Goal: Check status: Check status

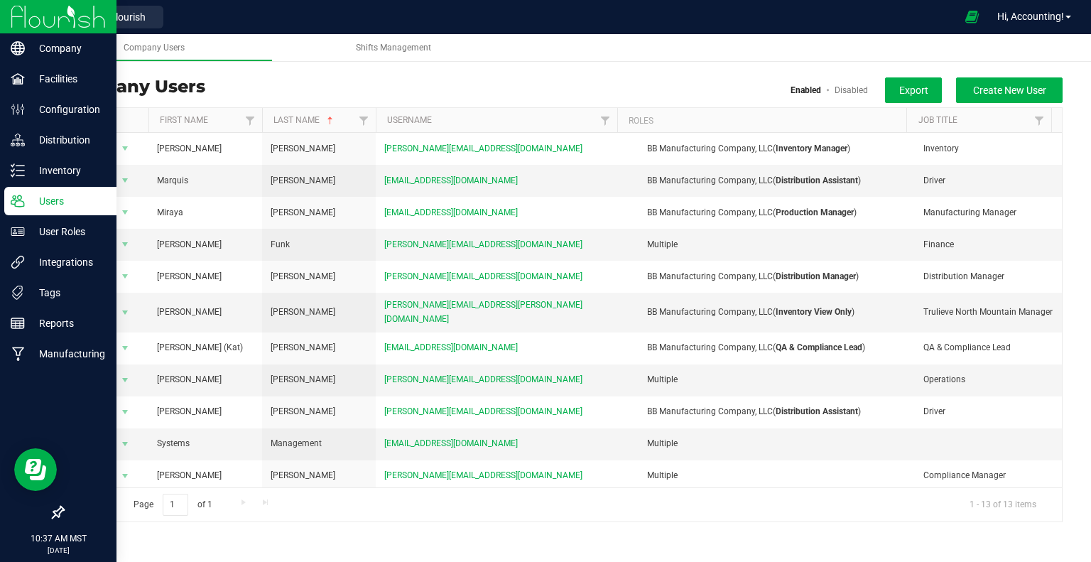
click at [57, 18] on img at bounding box center [58, 16] width 95 height 33
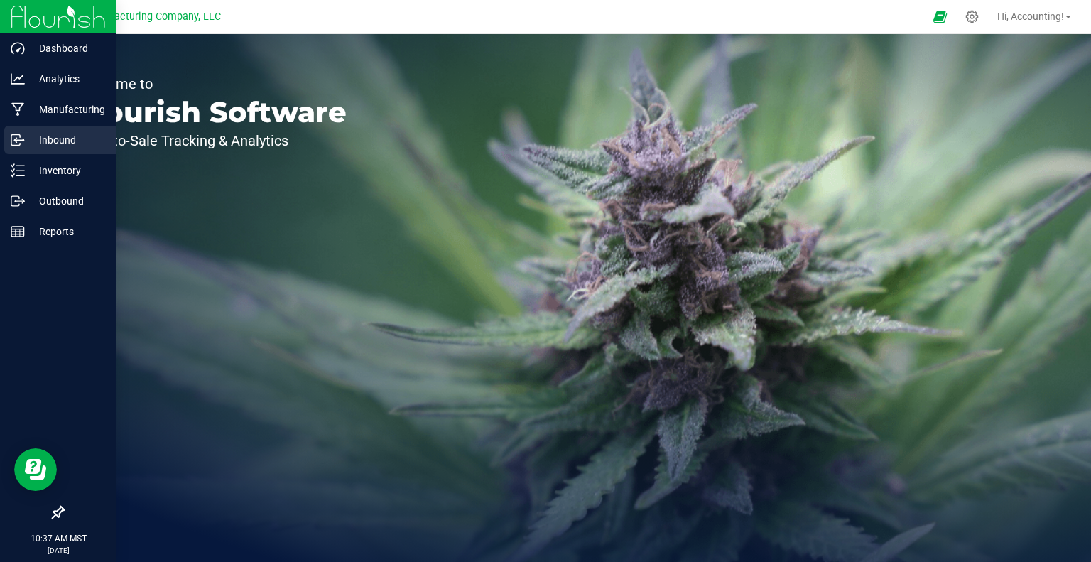
click at [31, 137] on p "Inbound" at bounding box center [67, 139] width 85 height 17
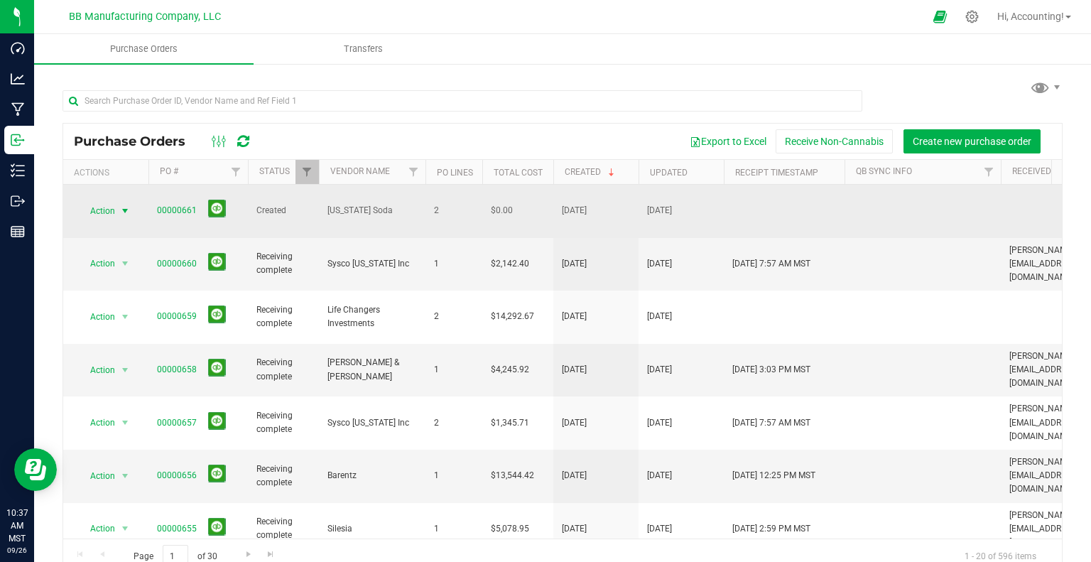
click at [125, 205] on span "select" at bounding box center [124, 210] width 11 height 11
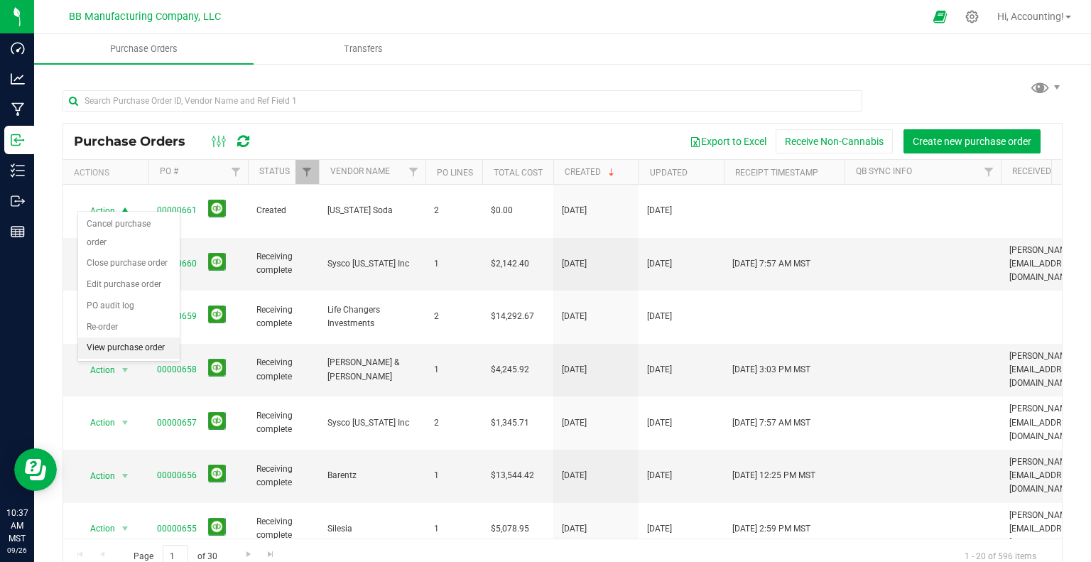
click at [118, 337] on li "View purchase order" at bounding box center [129, 347] width 102 height 21
